Goal: Information Seeking & Learning: Learn about a topic

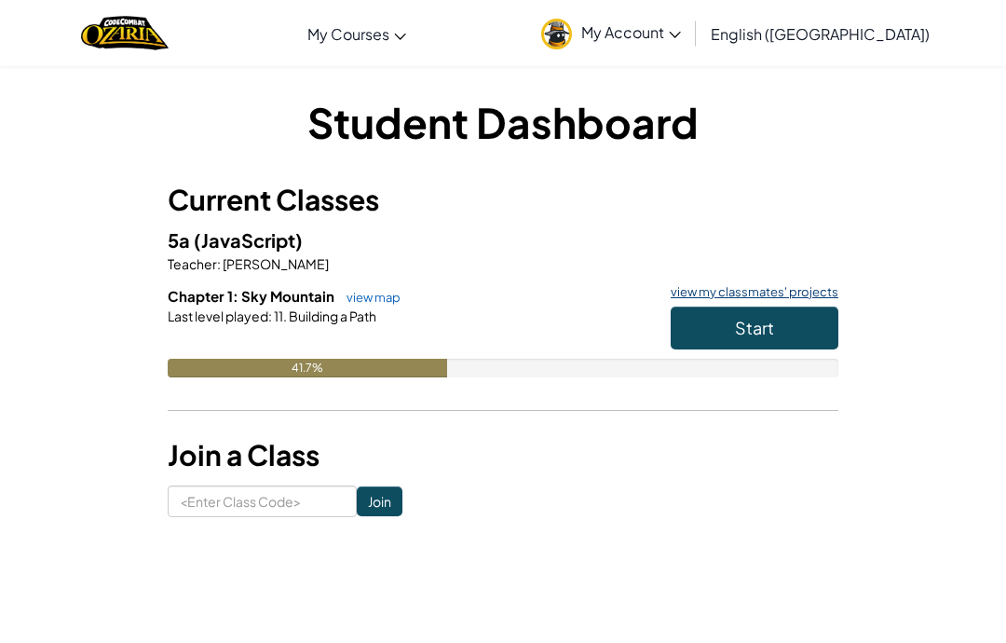
click at [828, 291] on link "view my classmates' projects" at bounding box center [749, 292] width 177 height 12
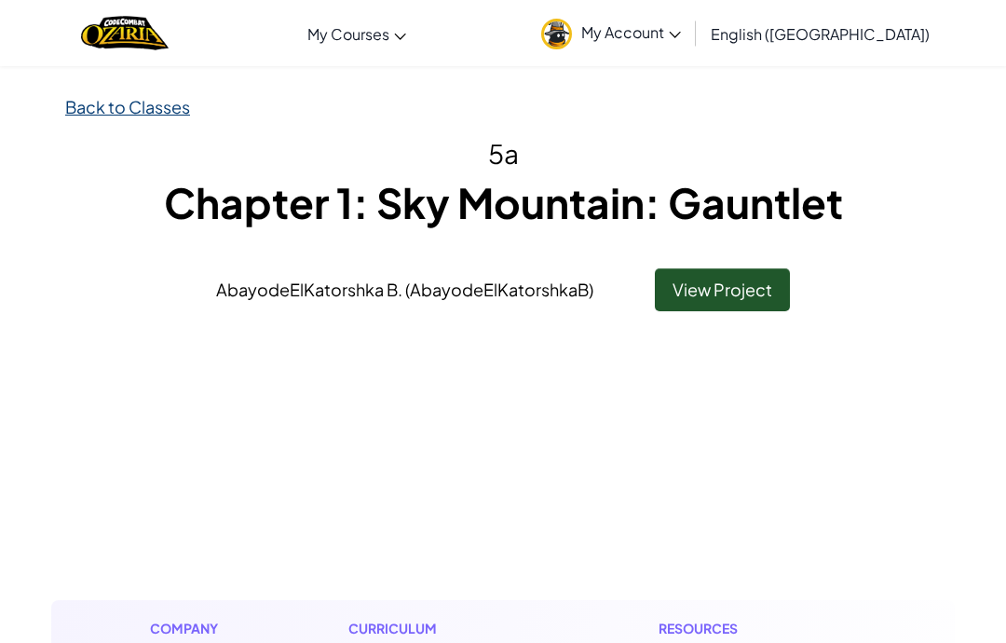
click at [170, 113] on link "Back to Classes" at bounding box center [127, 106] width 125 height 21
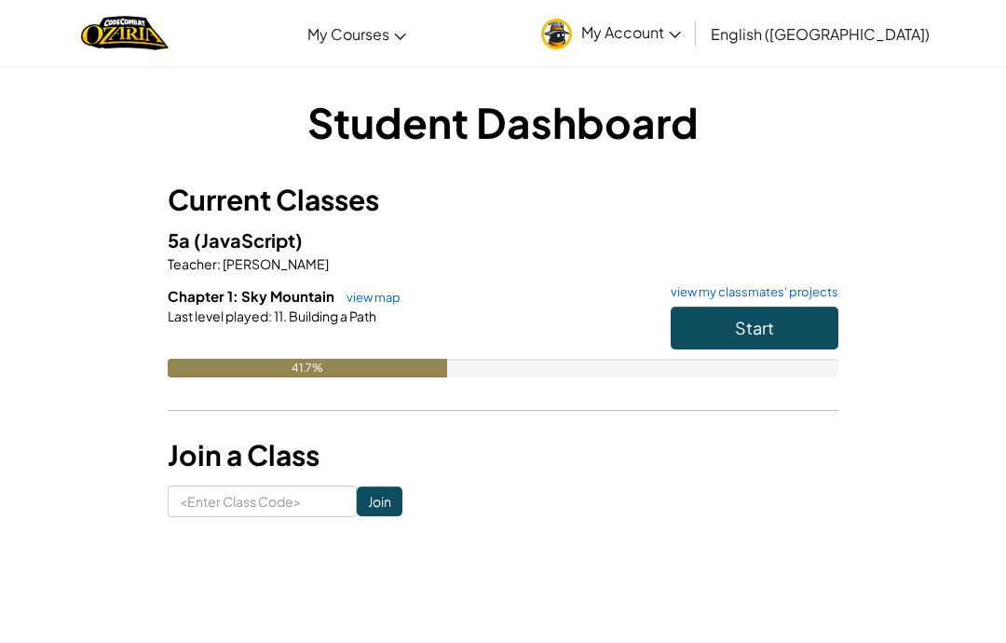
click at [755, 317] on span "Start" at bounding box center [754, 327] width 39 height 21
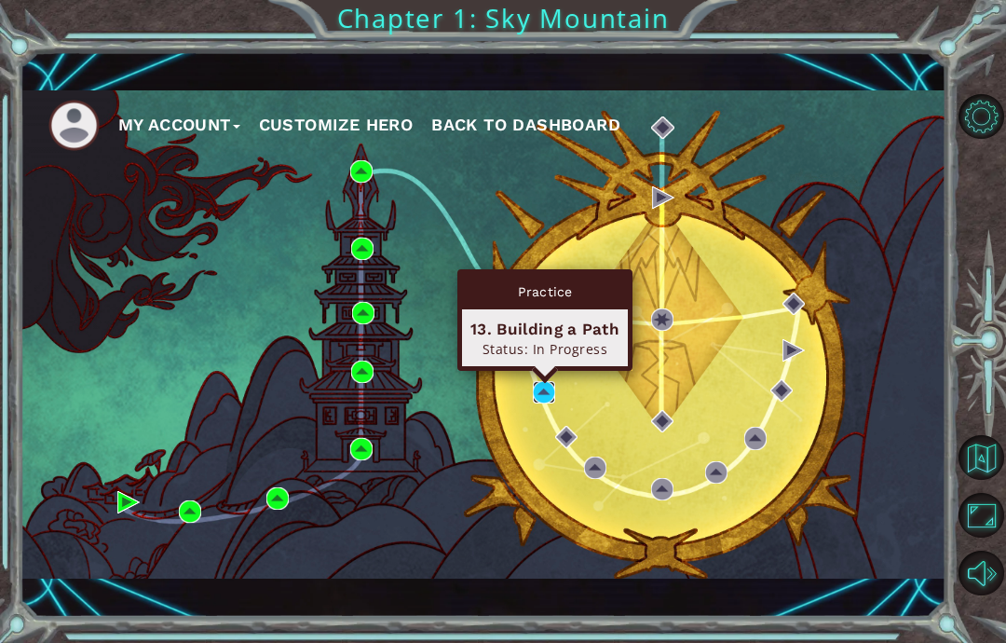
click at [542, 398] on img at bounding box center [544, 392] width 22 height 22
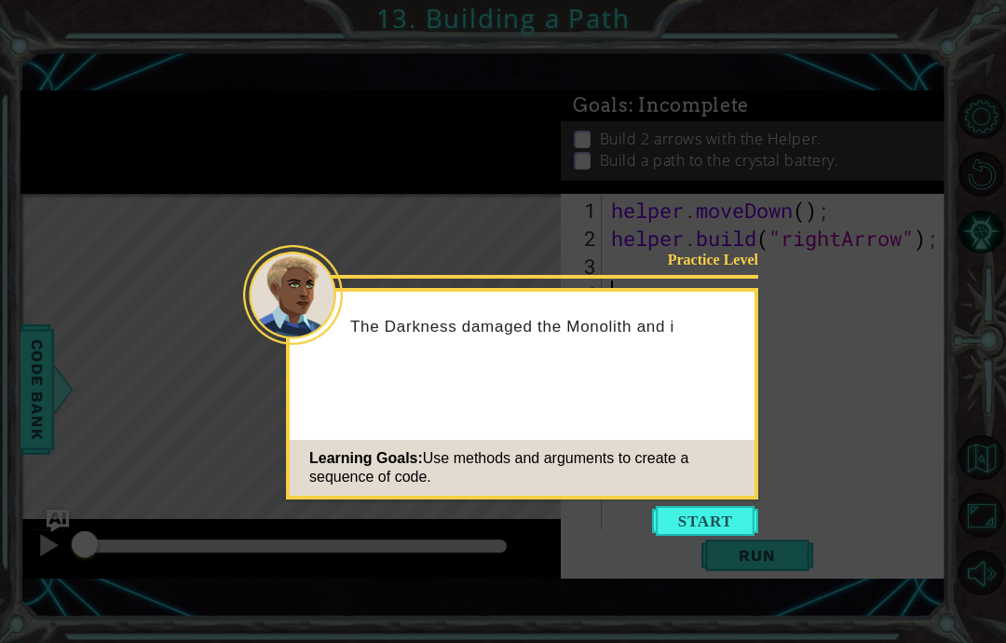
click at [749, 376] on div "Practice Level The Darkness damaged the Monolith and i Learning Goals: Use meth…" at bounding box center [522, 393] width 472 height 211
click at [709, 522] on button "Start" at bounding box center [705, 521] width 106 height 30
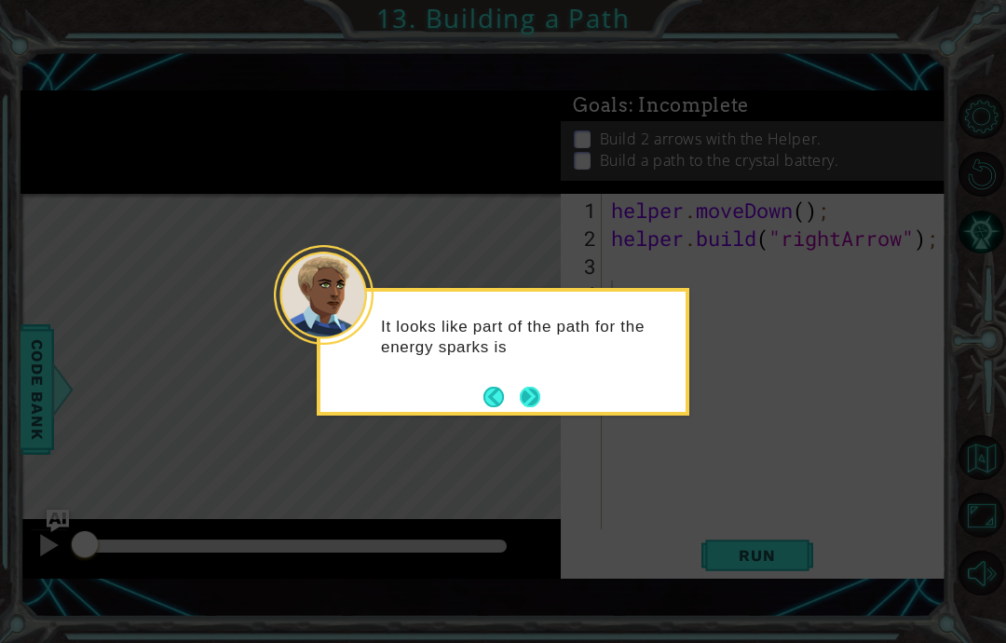
click at [540, 406] on button "Next" at bounding box center [529, 396] width 21 height 21
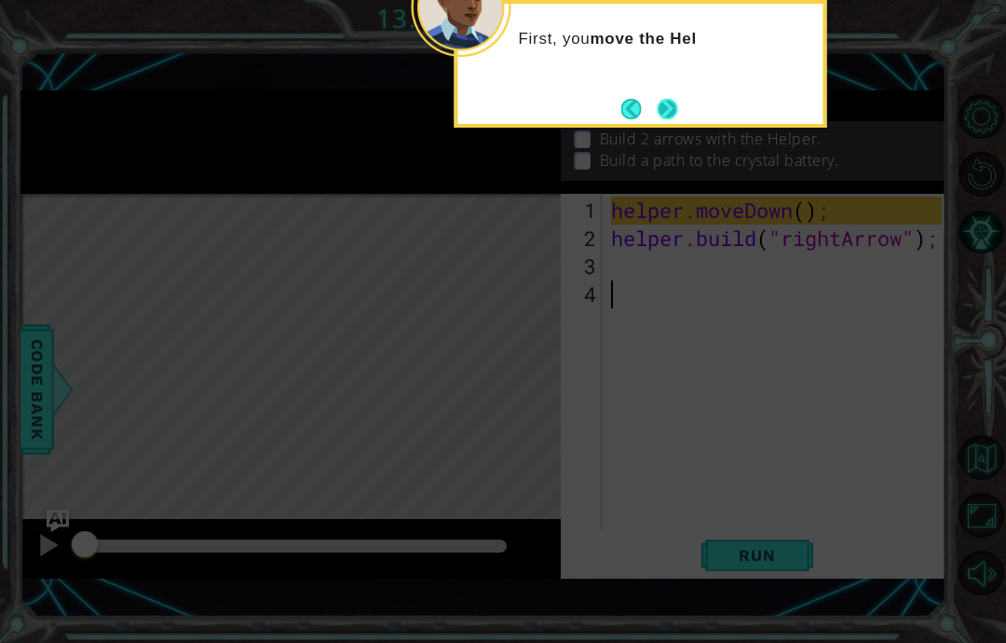
click at [672, 114] on button "Next" at bounding box center [667, 108] width 21 height 21
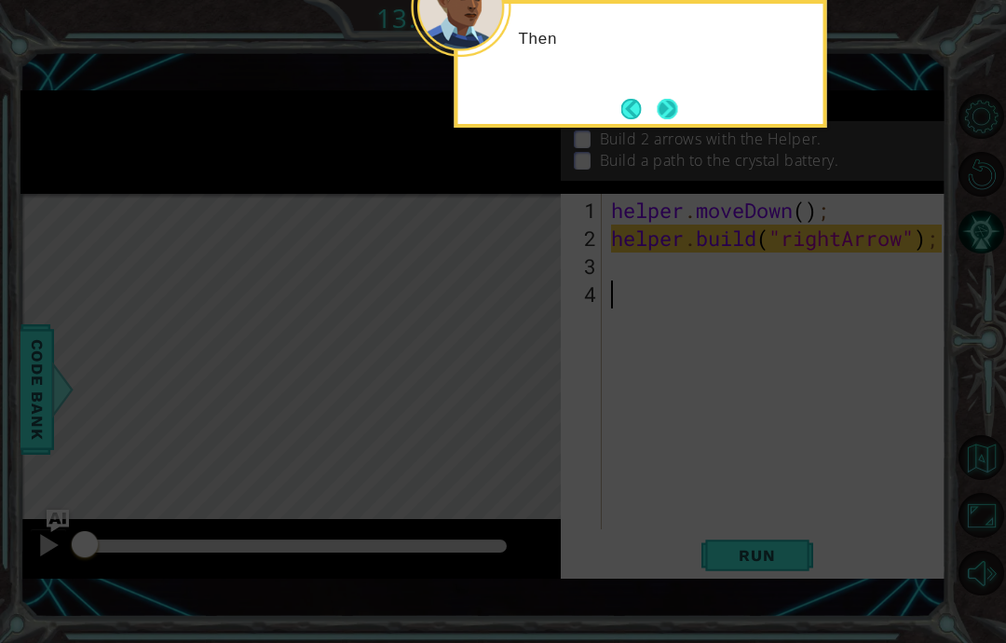
click at [669, 107] on button "Next" at bounding box center [667, 109] width 20 height 20
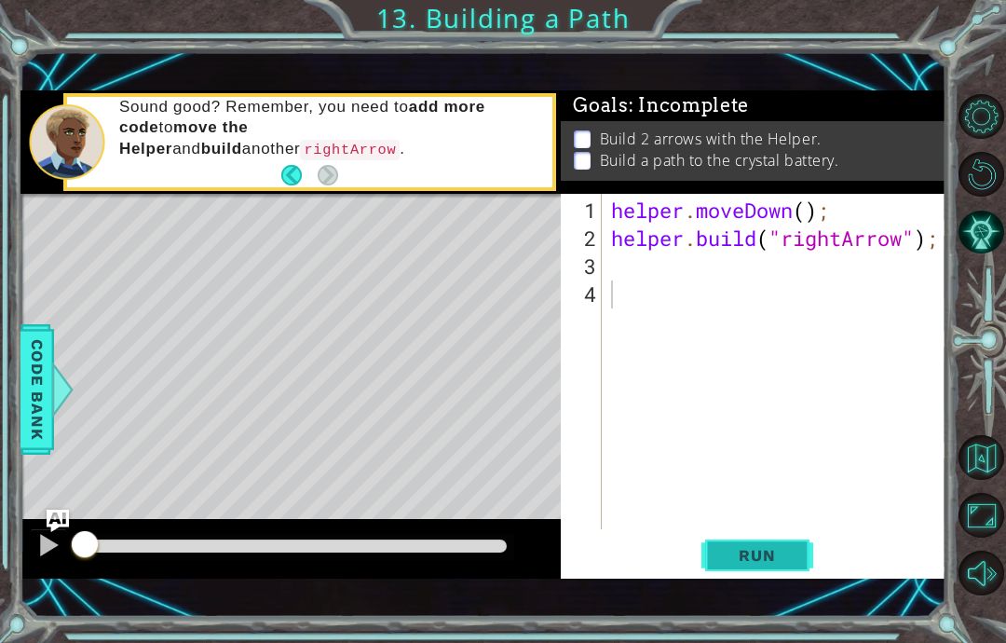
click at [789, 560] on span "Run" at bounding box center [757, 555] width 74 height 19
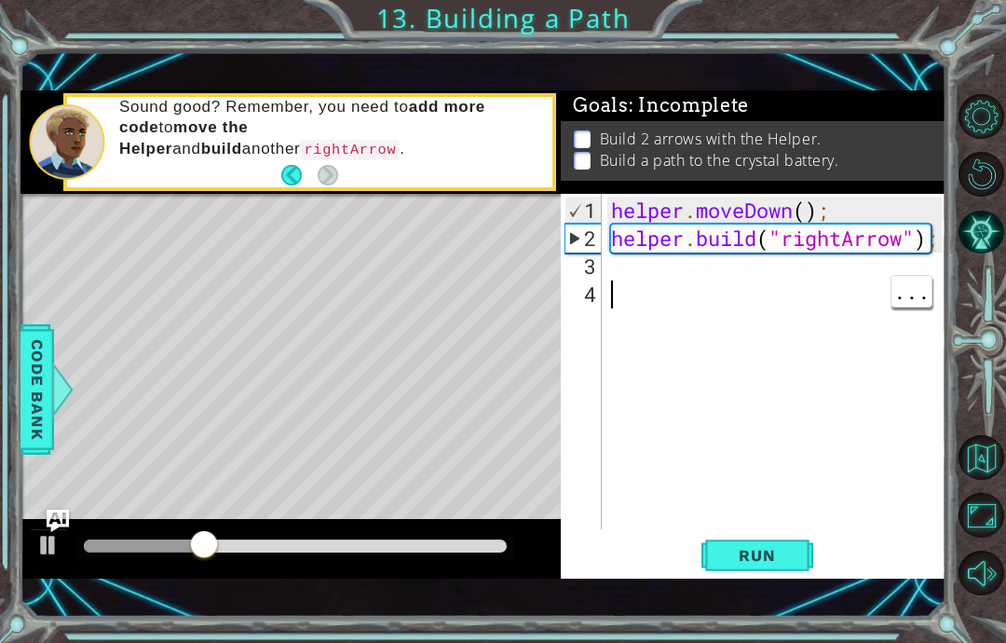
click at [871, 275] on div "helper . moveDown ( ) ; helper . build ( "rightArrow" ) ;" at bounding box center [779, 392] width 344 height 391
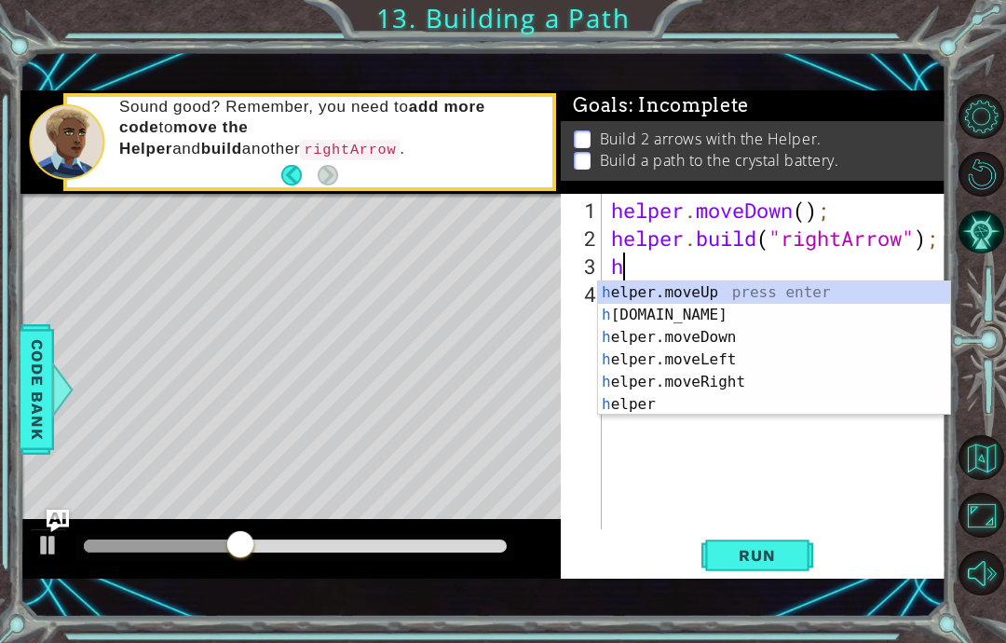
scroll to position [32, 58]
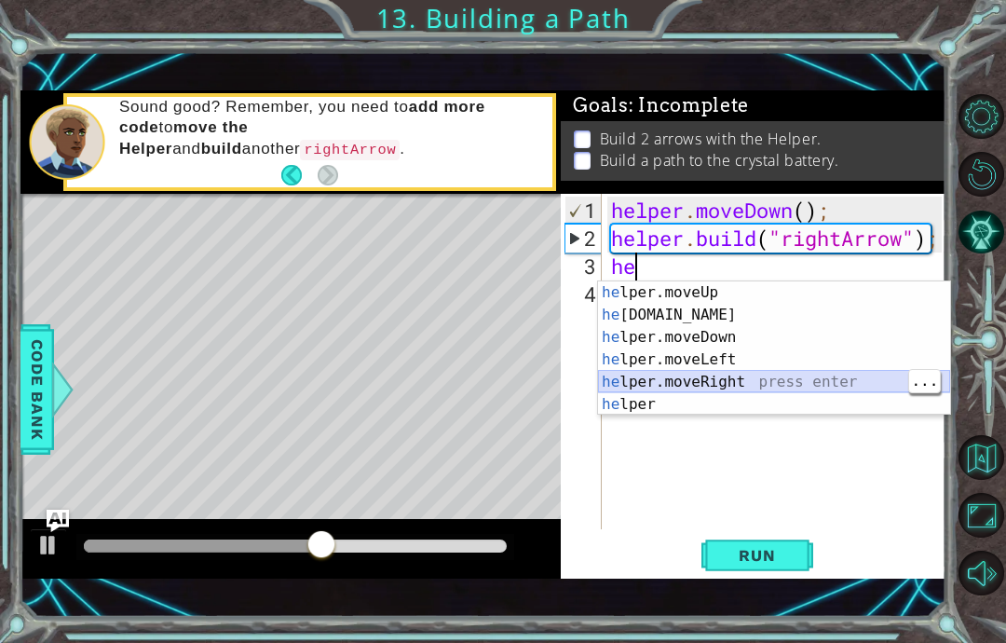
click at [789, 387] on div "he lper.moveUp press enter he [DOMAIN_NAME] press enter he lper.moveDown press …" at bounding box center [774, 370] width 352 height 179
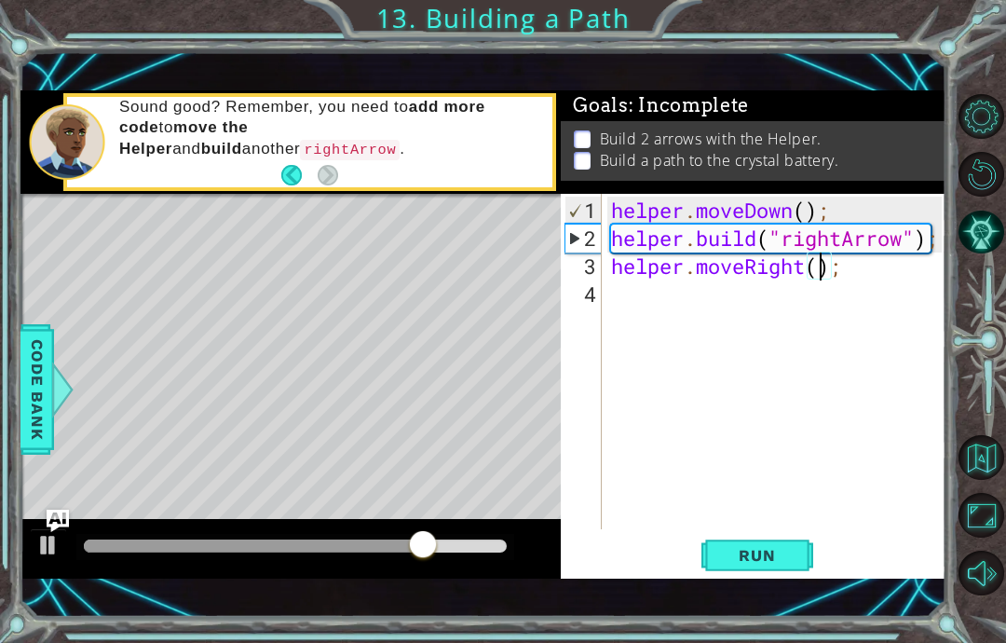
scroll to position [32, 46]
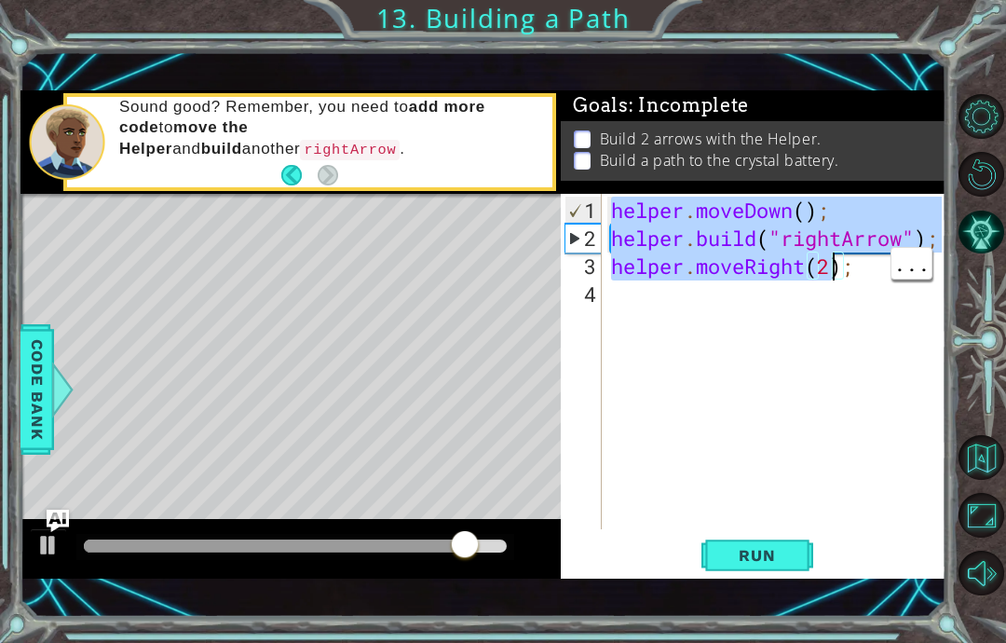
click at [900, 75] on div "1 ההההההההההההההההההההההההההההההההההההההההההההההההההההההההההההההההההההההההההההה…" at bounding box center [483, 333] width 926 height 565
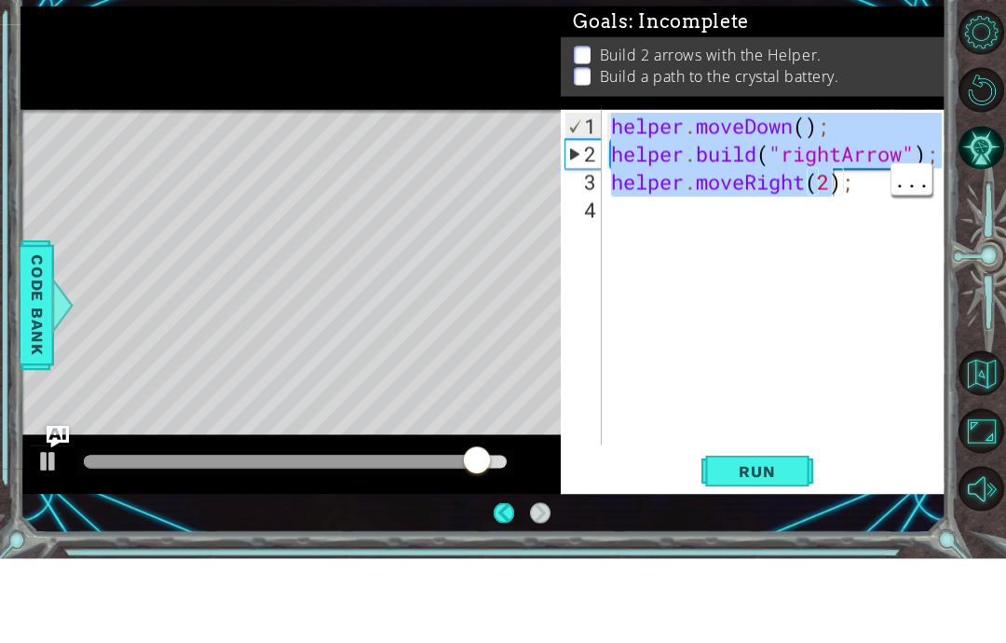
scroll to position [75, 0]
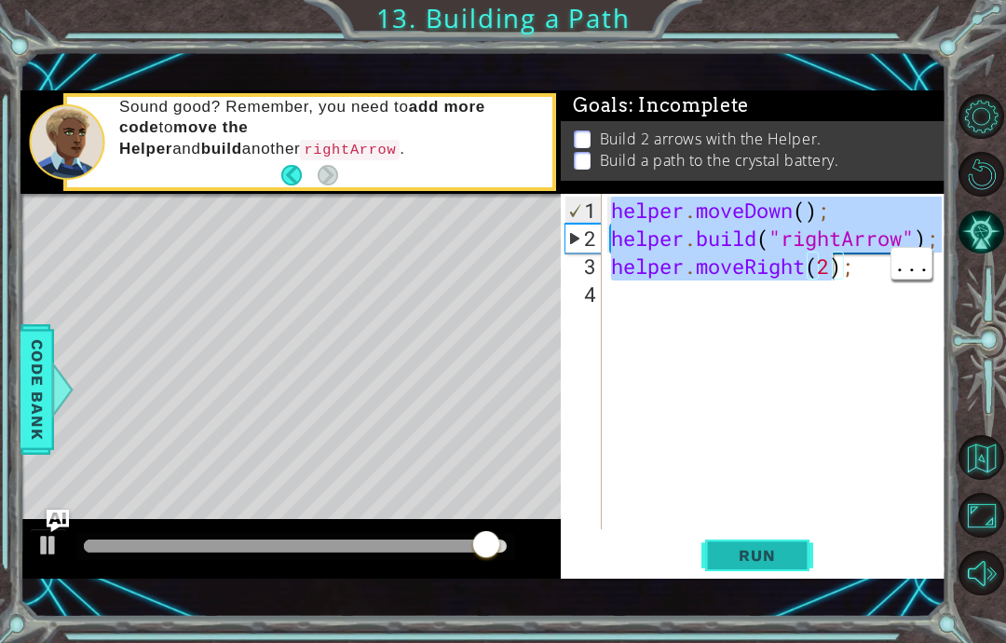
click at [742, 575] on button "Run" at bounding box center [757, 556] width 112 height 38
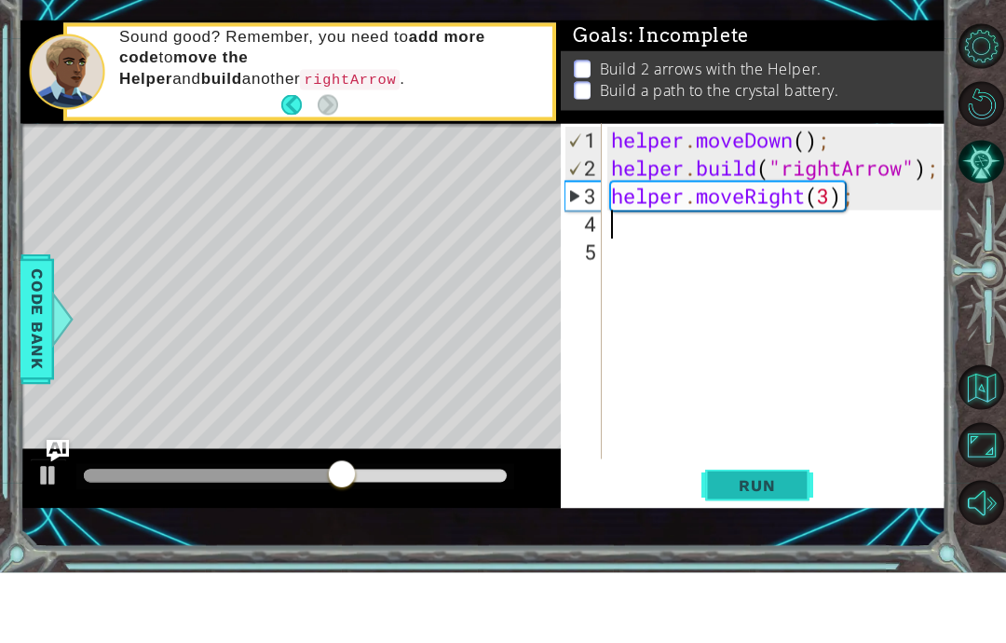
click at [792, 546] on span "Run" at bounding box center [757, 555] width 74 height 19
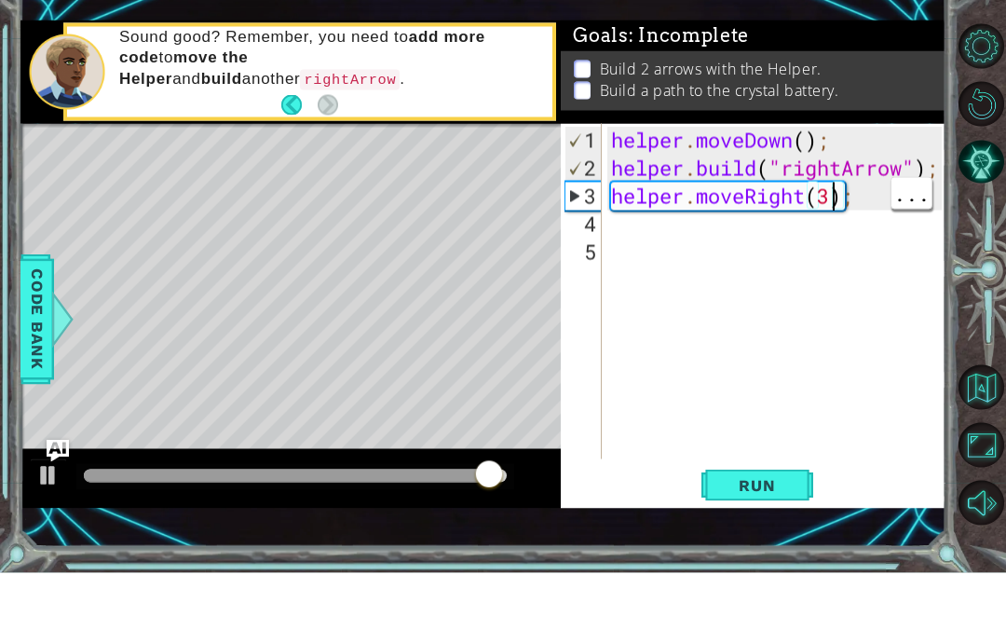
click at [828, 197] on div "helper . moveDown ( ) ; helper . build ( "rightArrow" ) ; helper . moveRight ( …" at bounding box center [779, 392] width 344 height 391
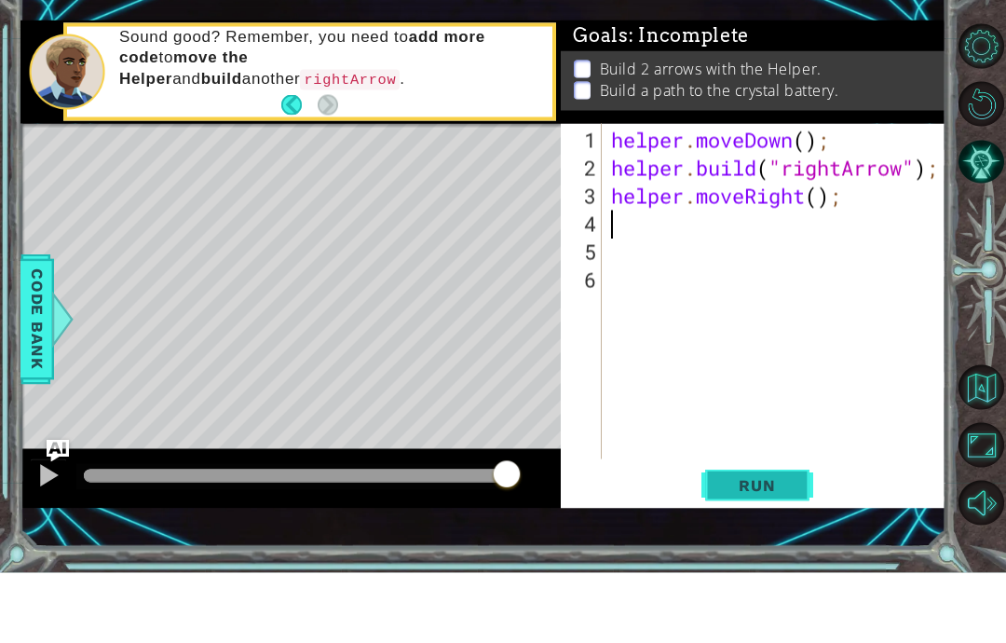
click at [741, 537] on button "Run" at bounding box center [757, 556] width 112 height 38
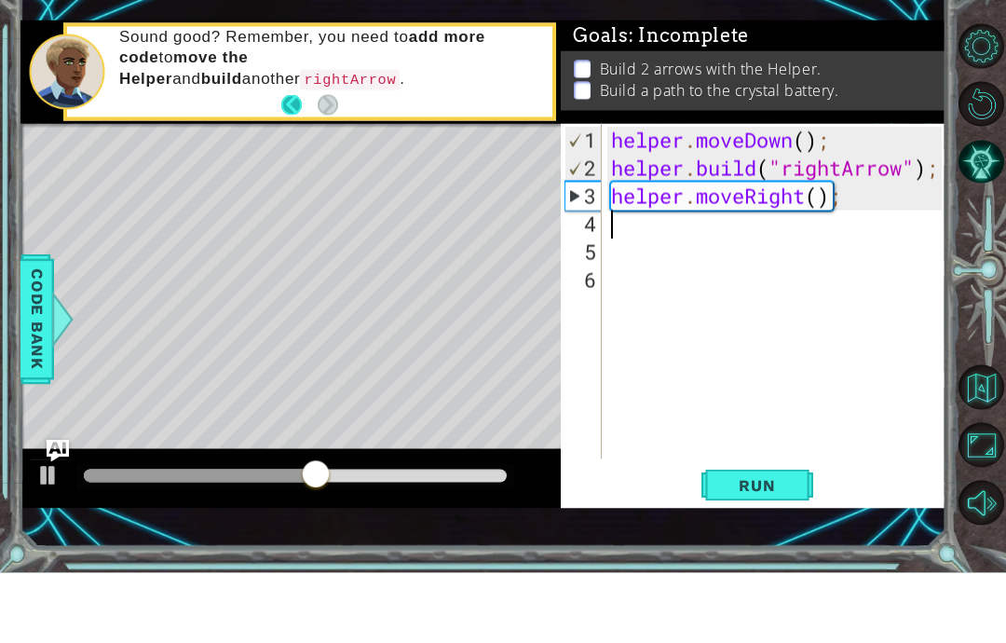
click at [299, 165] on button "Back" at bounding box center [299, 175] width 36 height 20
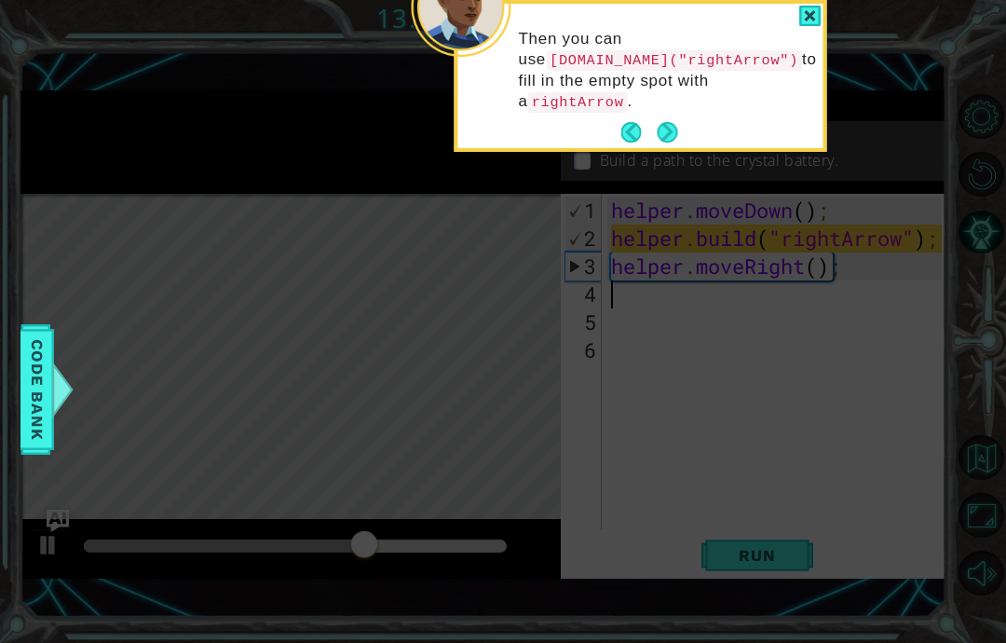
scroll to position [0, 0]
click at [622, 129] on button "Back" at bounding box center [639, 132] width 36 height 20
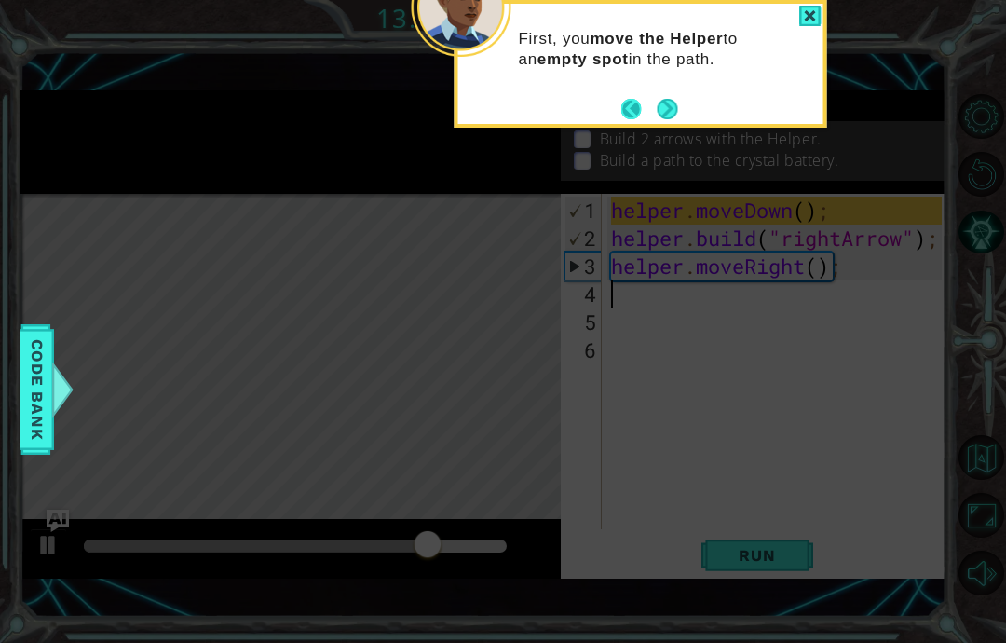
click at [633, 113] on button "Back" at bounding box center [639, 109] width 36 height 20
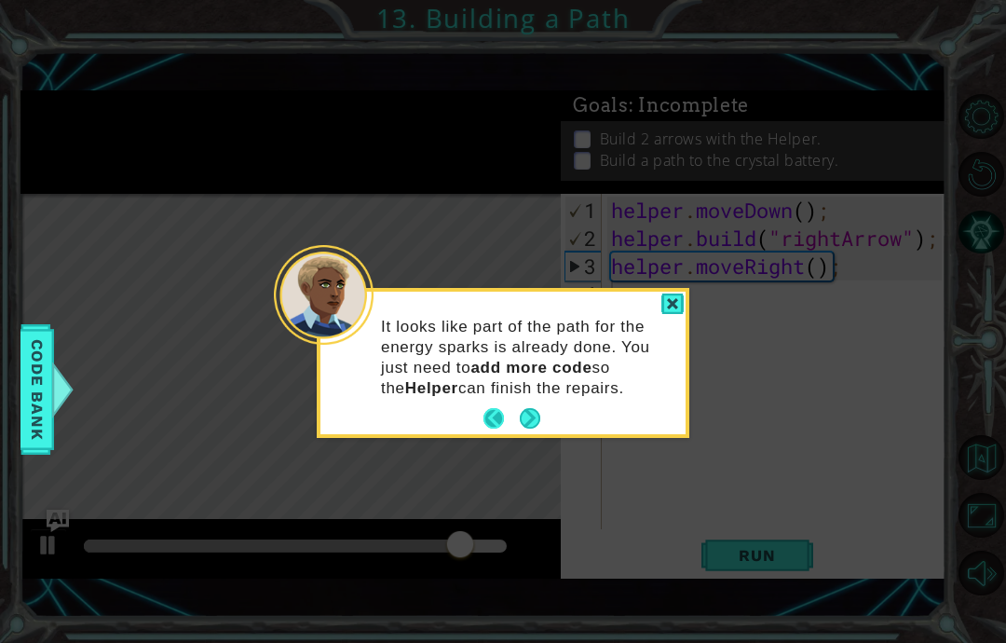
click at [494, 410] on button "Back" at bounding box center [501, 418] width 36 height 20
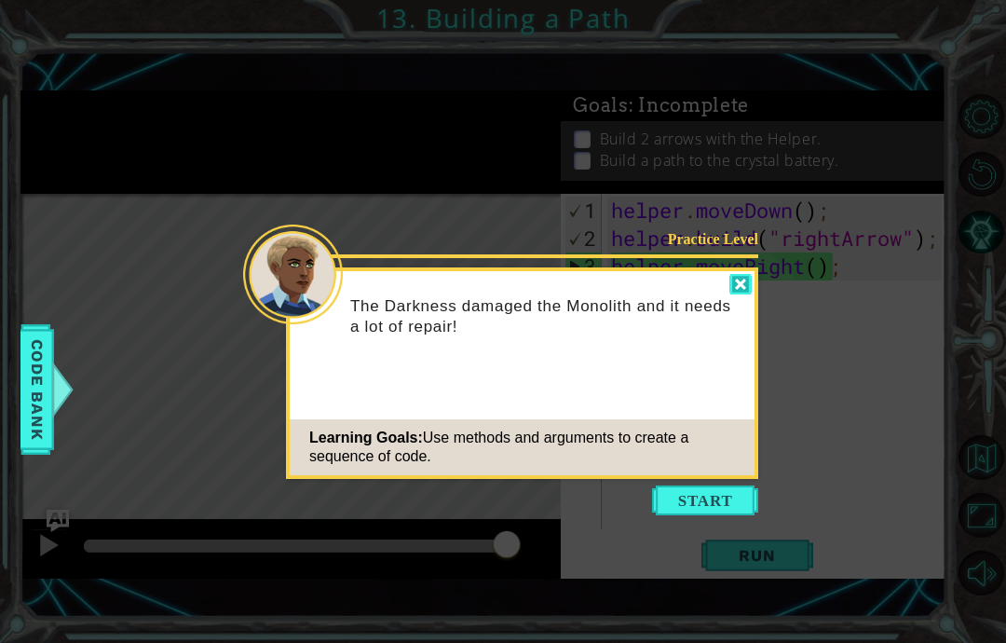
click at [732, 284] on div at bounding box center [740, 284] width 22 height 21
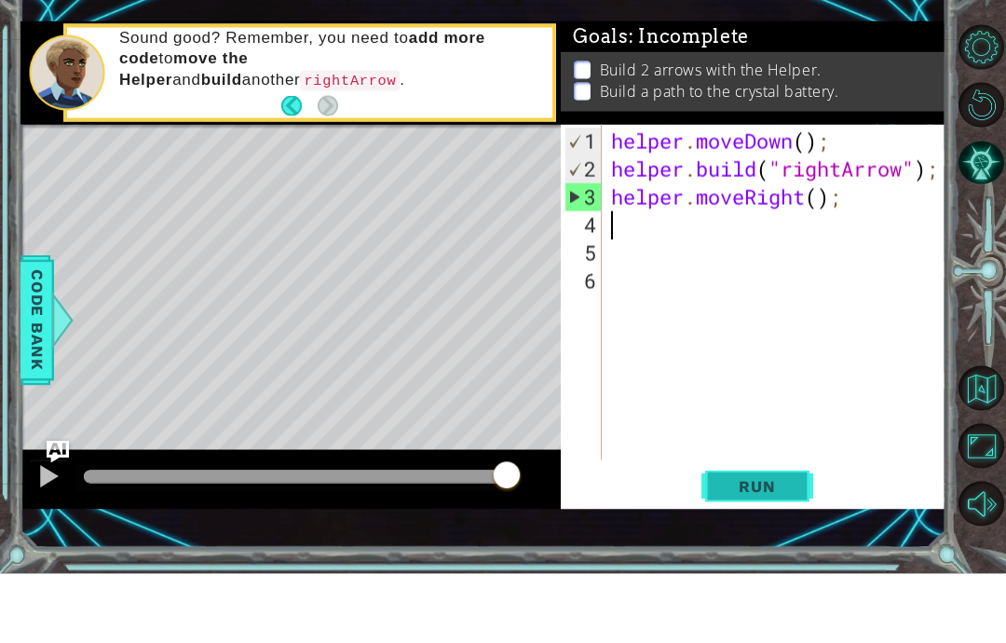
click at [812, 537] on button "Run" at bounding box center [757, 556] width 112 height 38
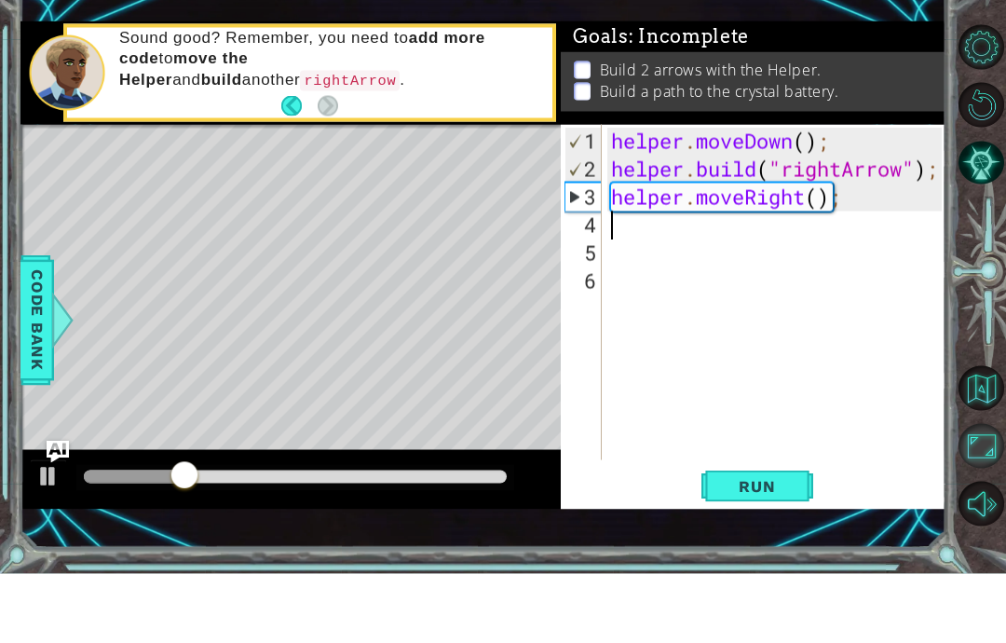
click at [998, 499] on button "Maximize Browser" at bounding box center [980, 515] width 45 height 45
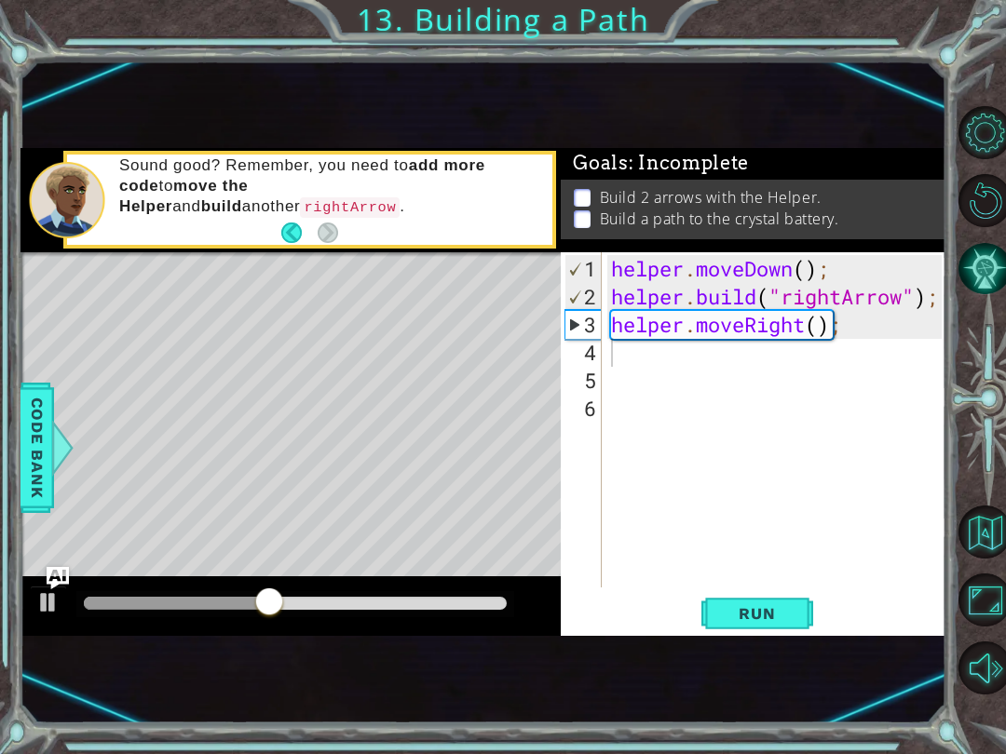
click at [992, 255] on button "AI Hint" at bounding box center [984, 268] width 53 height 53
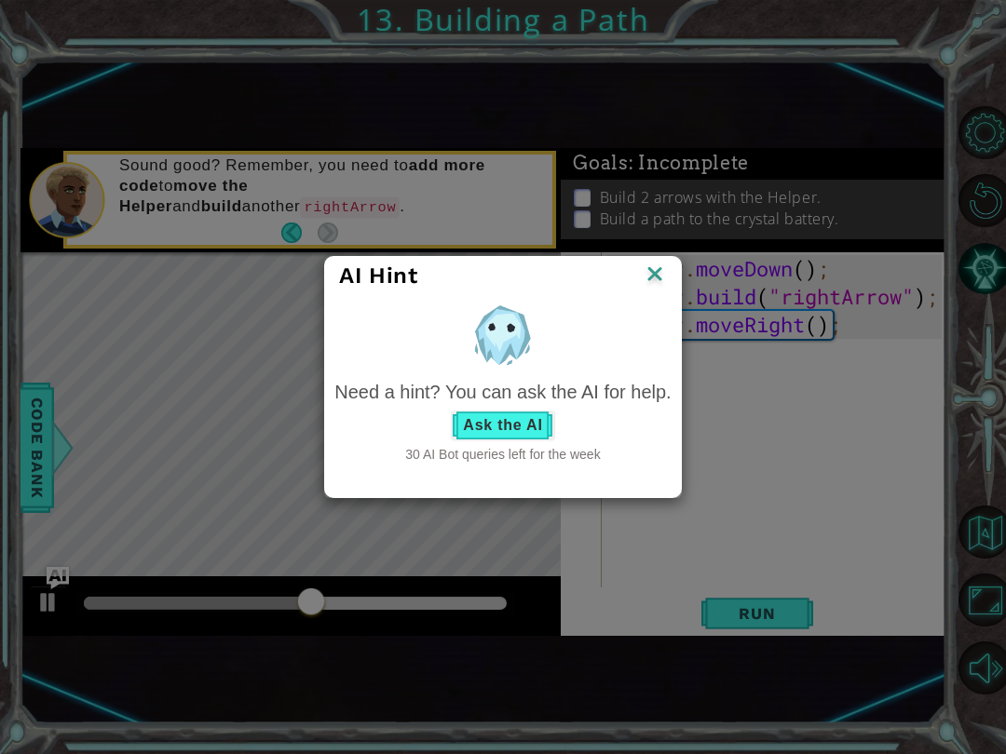
click at [536, 428] on button "Ask the AI" at bounding box center [502, 426] width 103 height 30
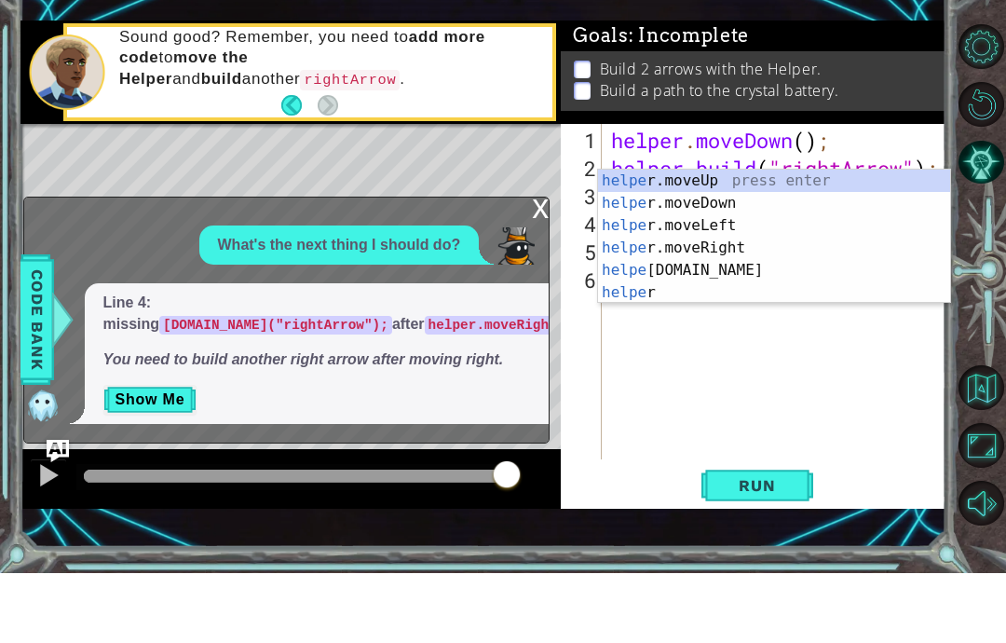
scroll to position [32, 102]
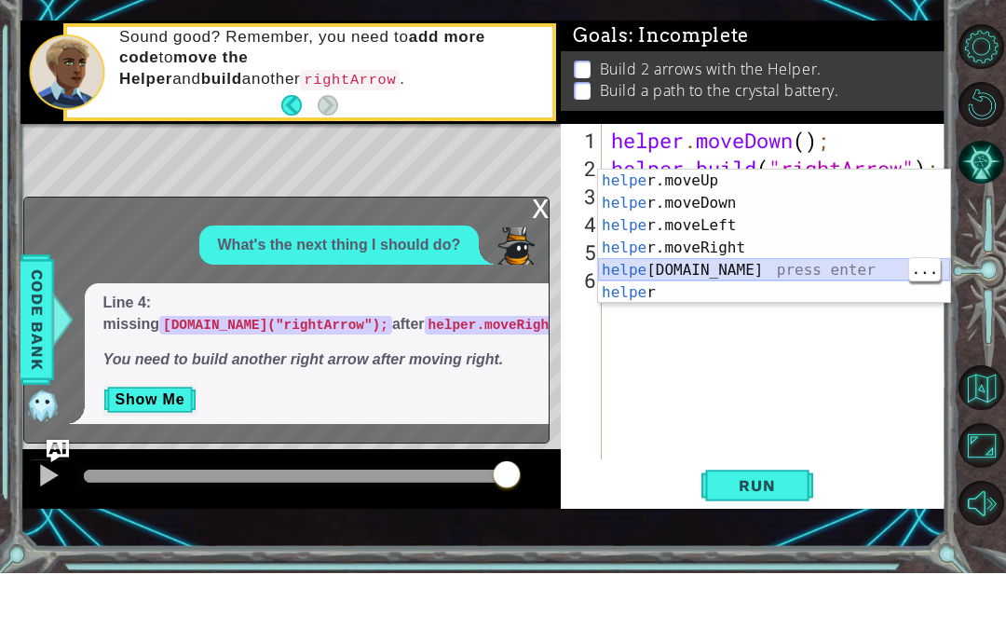
click at [795, 270] on div "helpe [PERSON_NAME]moveUp press enter helpe [PERSON_NAME]moveDown press enter h…" at bounding box center [774, 328] width 352 height 179
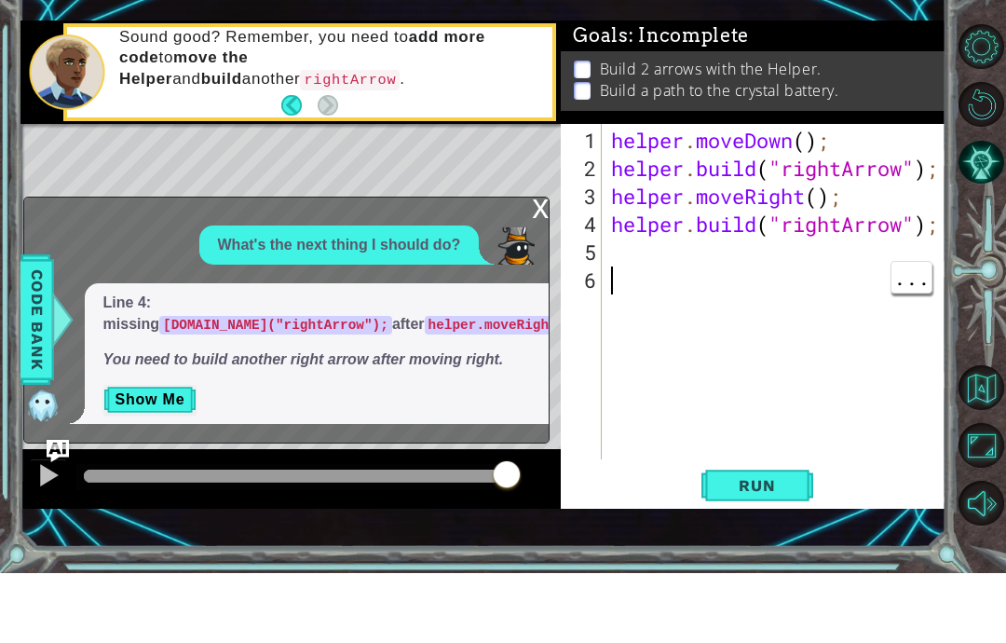
click at [790, 254] on div "helper . moveDown ( ) ; helper . build ( "rightArrow" ) ; helper . moveRight ( …" at bounding box center [779, 392] width 344 height 391
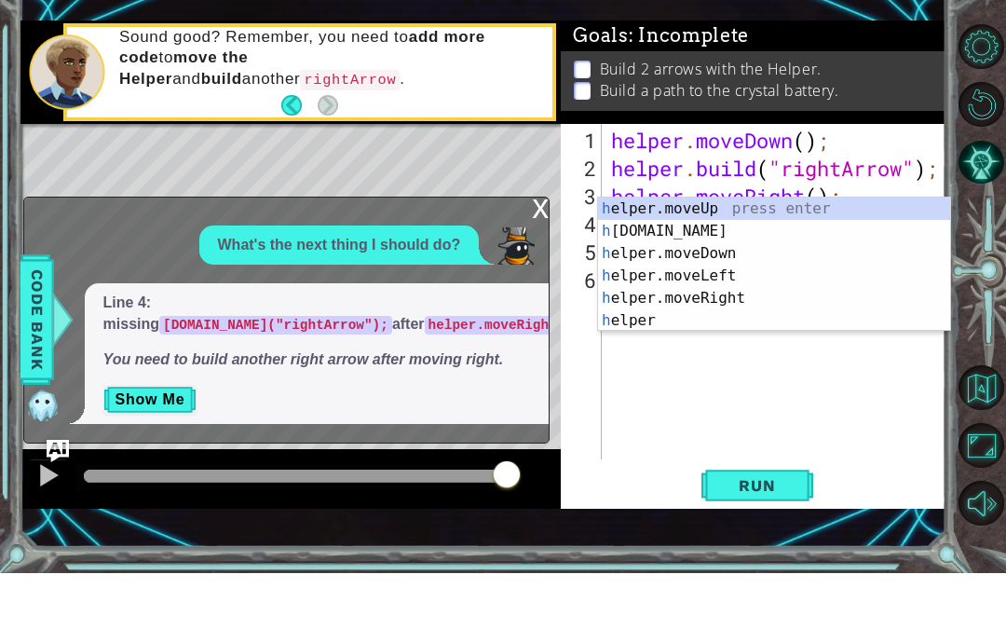
scroll to position [32, 58]
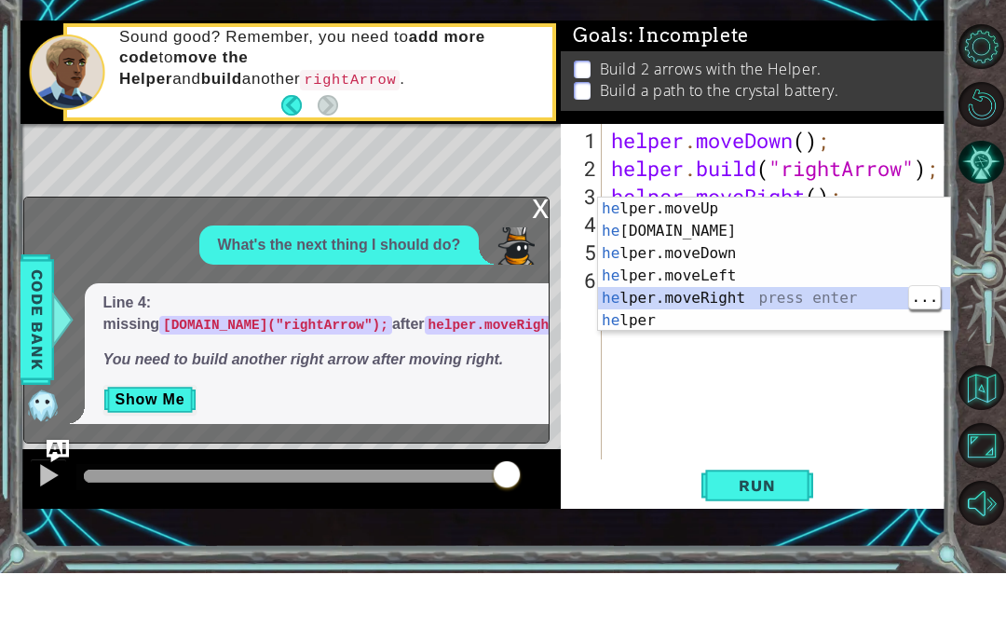
click at [844, 295] on div "he lper.moveUp press enter he [DOMAIN_NAME] press enter he lper.moveDown press …" at bounding box center [774, 356] width 352 height 179
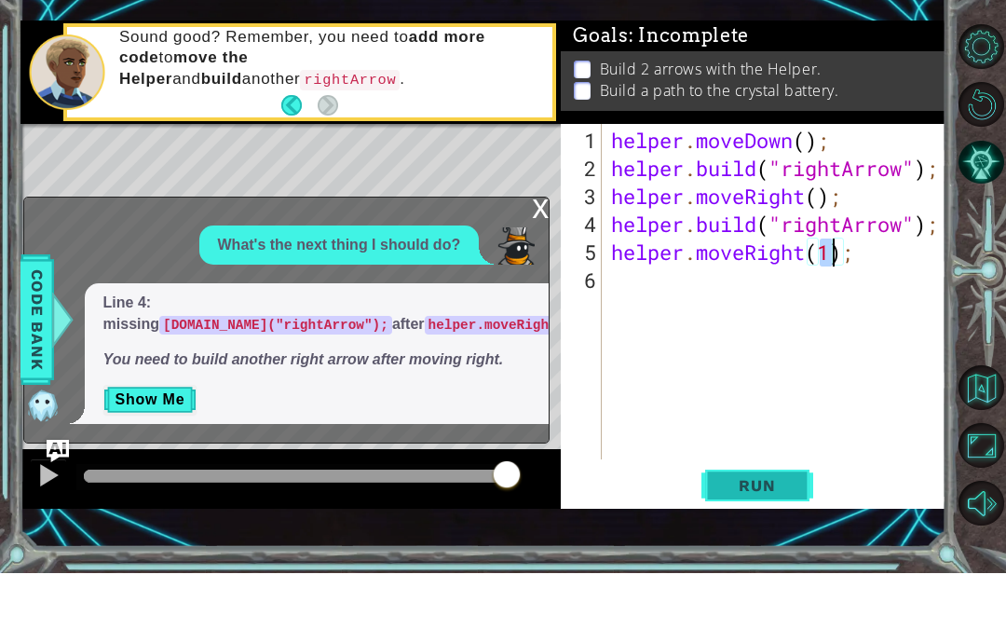
click at [782, 546] on span "Run" at bounding box center [757, 555] width 74 height 19
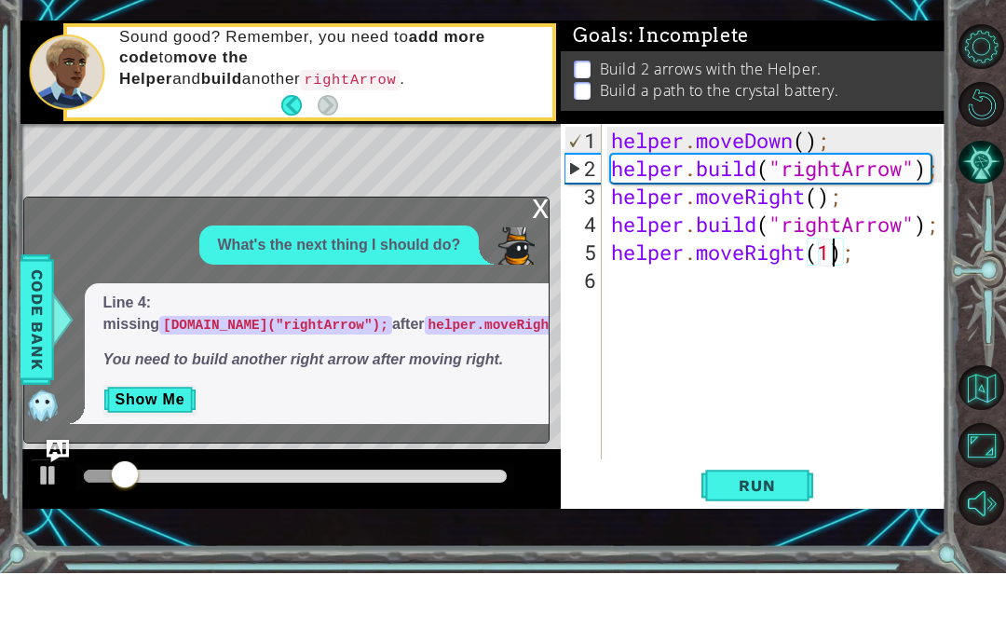
click at [540, 267] on div "x" at bounding box center [540, 276] width 17 height 19
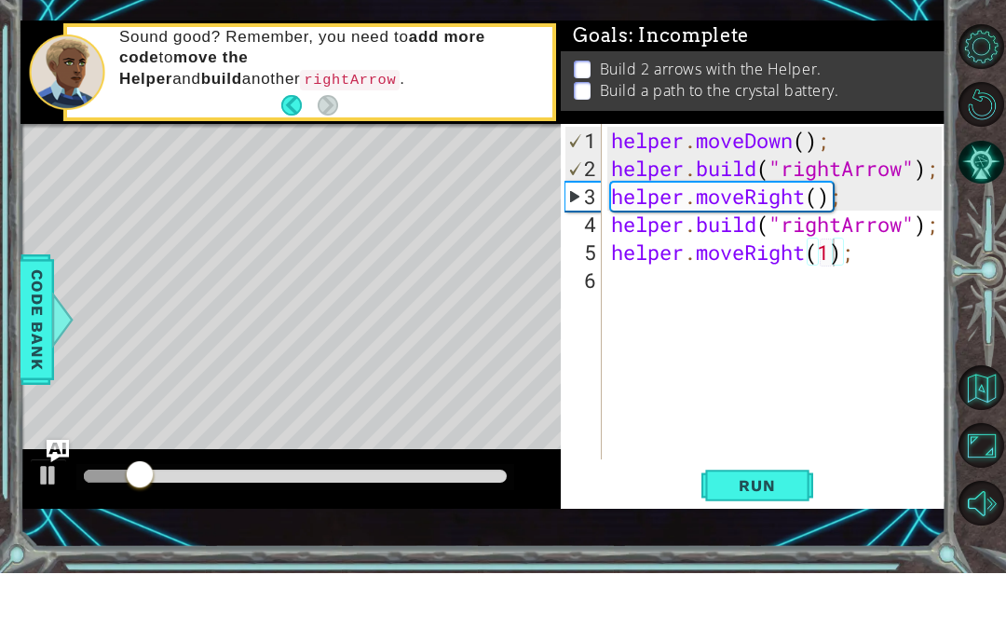
scroll to position [70, 0]
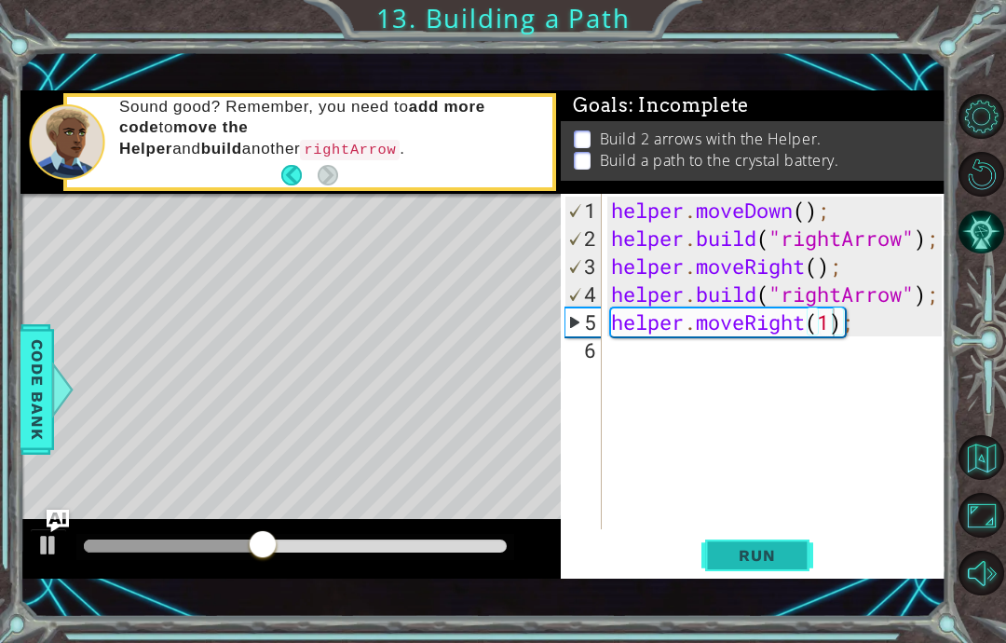
click at [777, 558] on span "Run" at bounding box center [757, 555] width 74 height 19
click at [623, 299] on div "helper . moveDown ( ) ; helper . build ( "rightArrow" ) ; helper . moveRight ( …" at bounding box center [779, 392] width 344 height 391
click at [617, 298] on div "helper . moveDown ( ) ; helper . build ( "rightArrow" ) ; helper . moveRight ( …" at bounding box center [779, 392] width 344 height 391
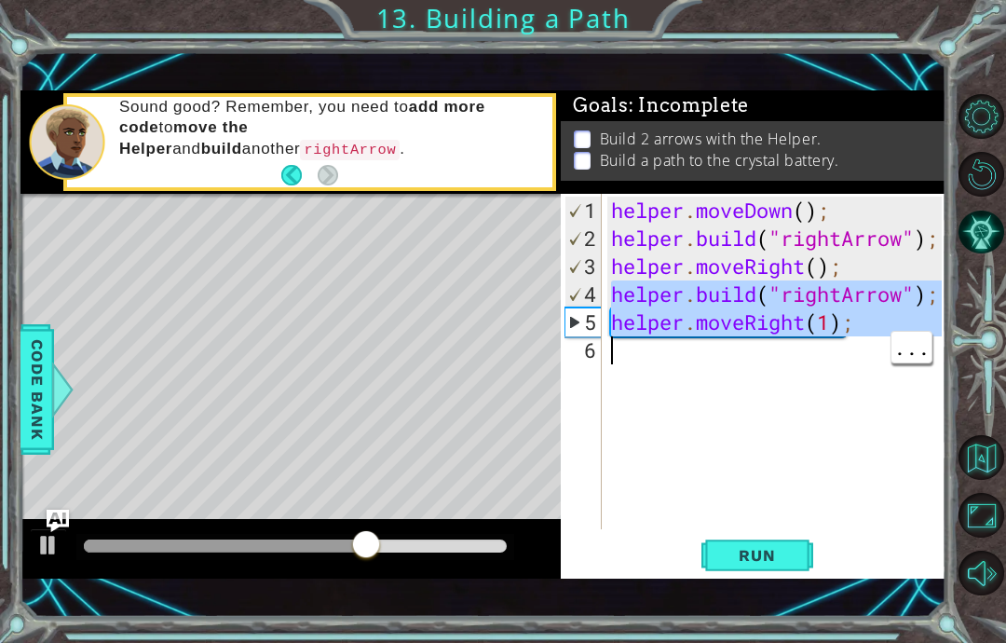
type textarea "abcde fg"
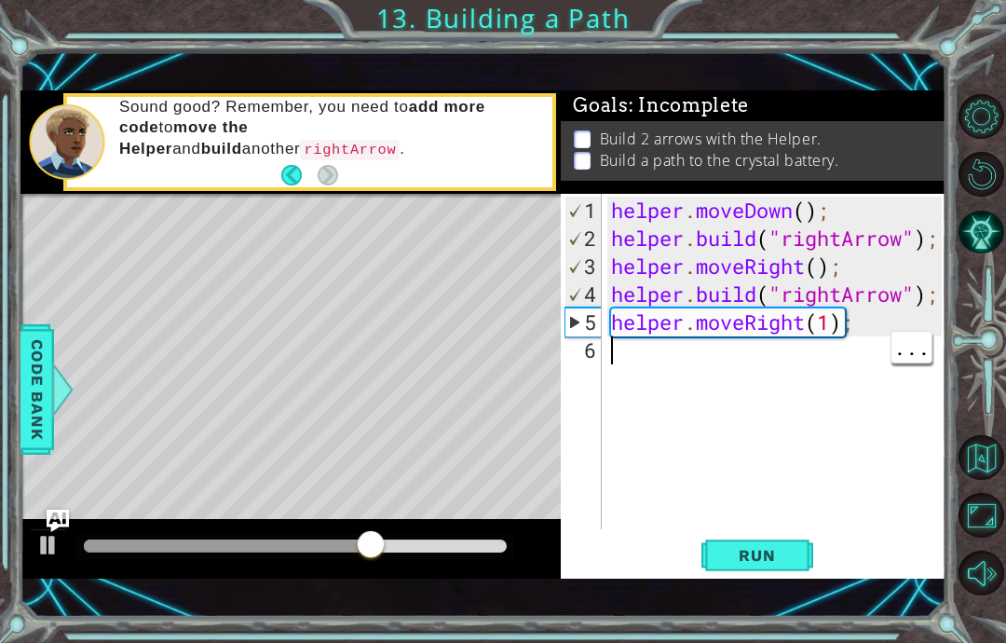
click at [718, 370] on div "helper . moveDown ( ) ; helper . build ( "rightArrow" ) ; helper . moveRight ( …" at bounding box center [779, 392] width 344 height 391
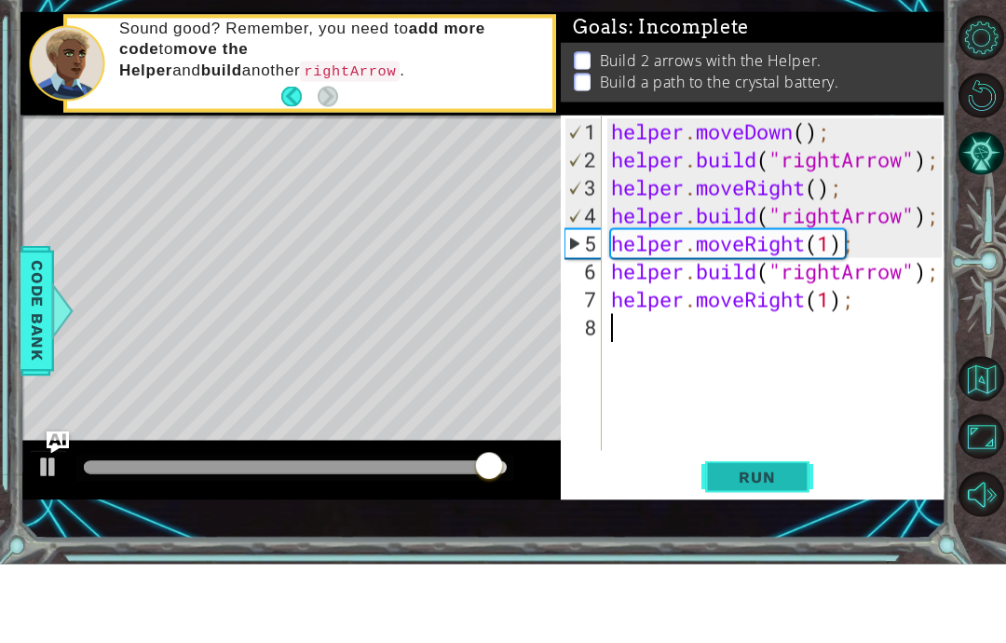
click at [776, 537] on button "Run" at bounding box center [757, 556] width 112 height 38
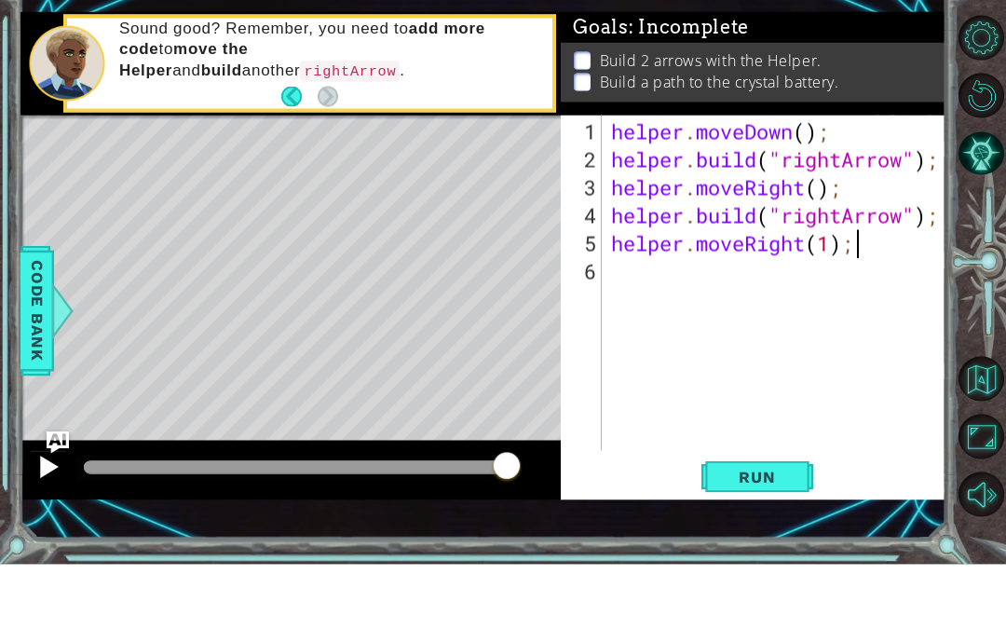
click at [53, 528] on button at bounding box center [48, 547] width 37 height 38
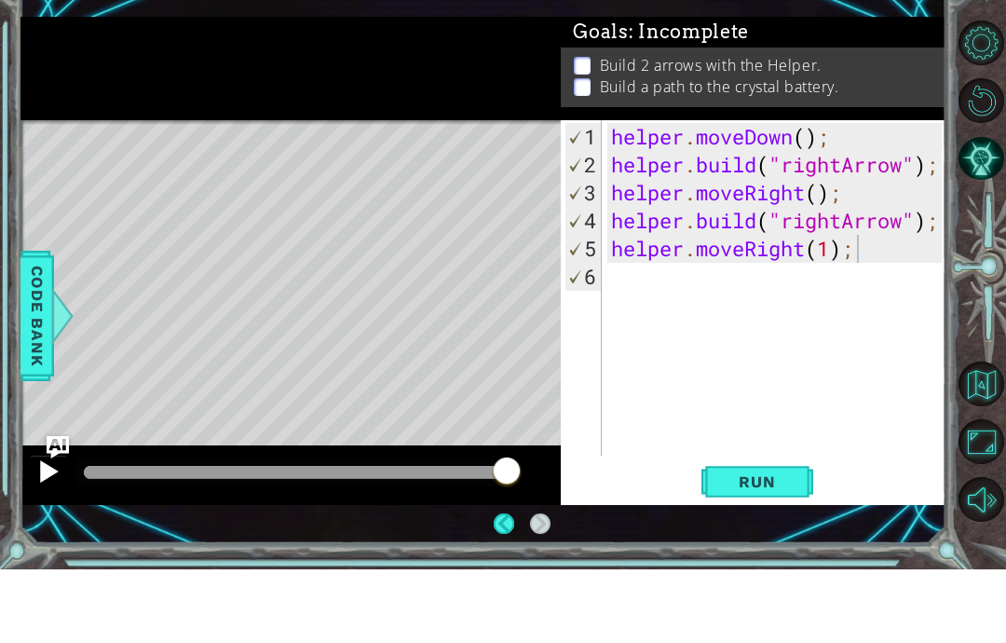
scroll to position [75, 0]
